Goal: Entertainment & Leisure: Consume media (video, audio)

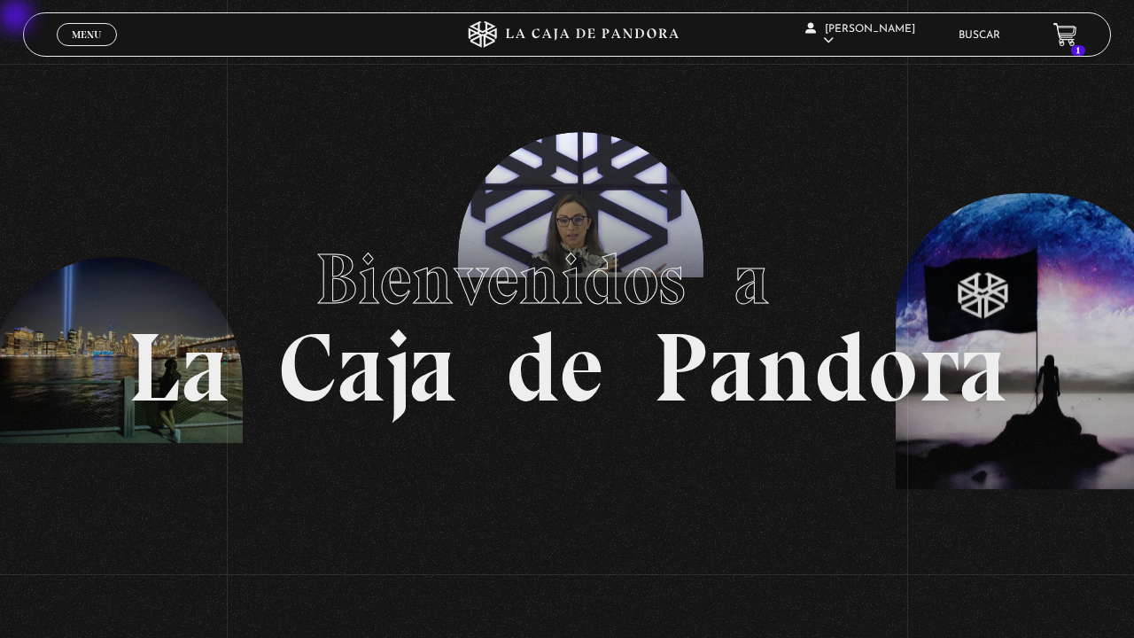
click at [850, 31] on span "[PERSON_NAME]" at bounding box center [860, 35] width 110 height 22
click at [850, 80] on link "En vivos" at bounding box center [858, 57] width 135 height 46
